Goal: Information Seeking & Learning: Check status

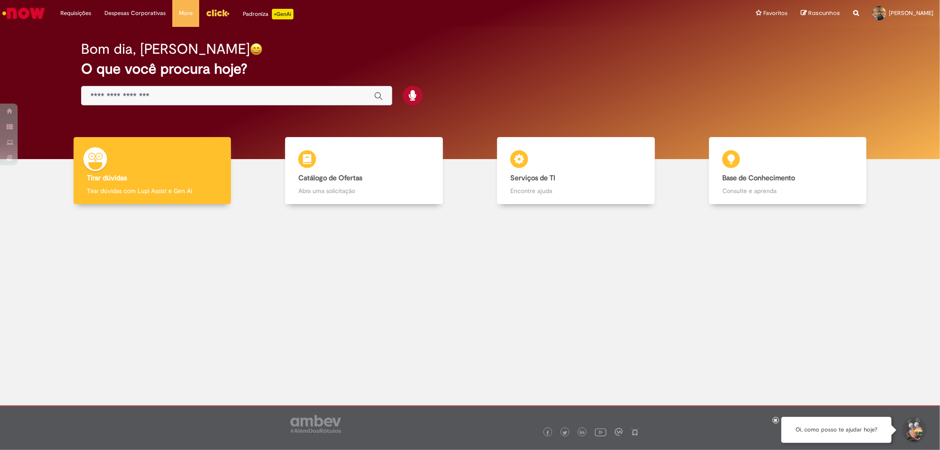
click at [265, 95] on input "Basta digitar aqui" at bounding box center [227, 96] width 275 height 10
click at [477, 326] on div at bounding box center [470, 287] width 927 height 153
click at [85, 28] on ul "Exibir Todas as Solicitações" at bounding box center [98, 34] width 88 height 17
click at [81, 34] on link "Exibir Todas as Solicitações" at bounding box center [102, 36] width 97 height 10
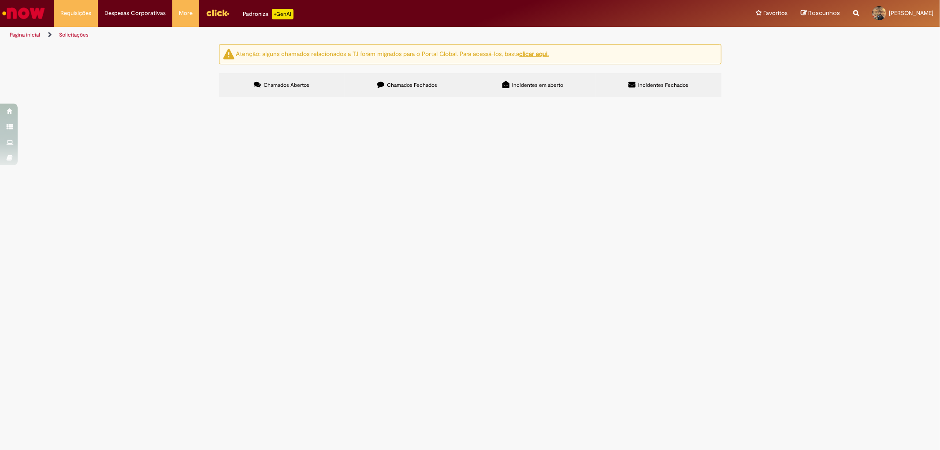
click at [391, 78] on label "Chamados Fechados" at bounding box center [408, 85] width 126 height 24
click at [0, 0] on td "Olá, boa tarde! Preciso de 100 unidade de fitilho." at bounding box center [0, 0] width 0 height 0
click at [0, 0] on span "Olá, boa tarde! Preciso de 100 unidade de fitilho." at bounding box center [0, 0] width 0 height 0
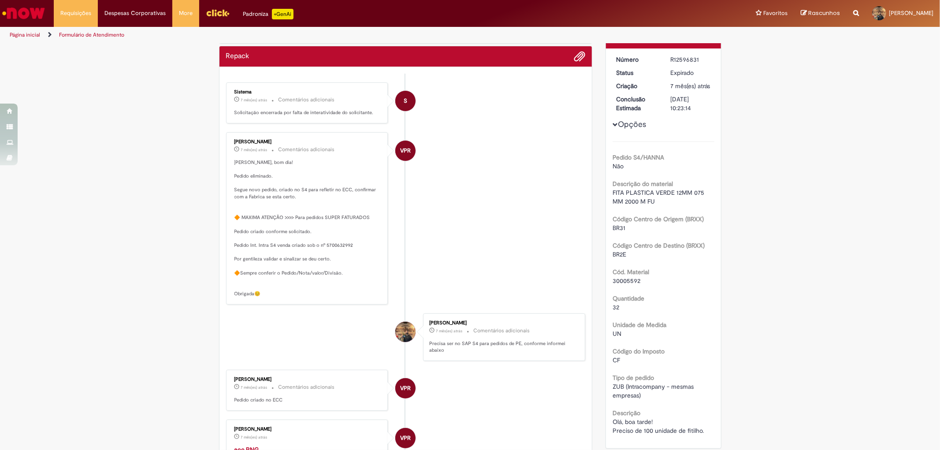
scroll to position [98, 0]
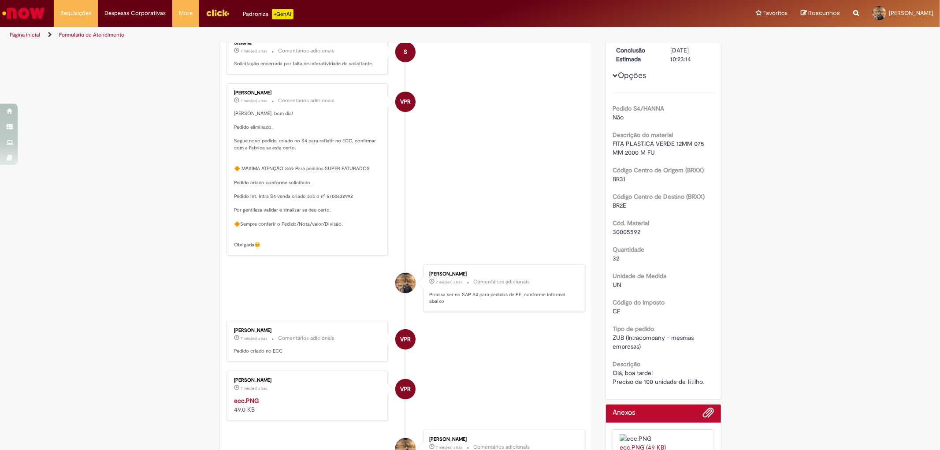
click at [46, 16] on img "Ir para a Homepage" at bounding box center [23, 13] width 45 height 18
